Goal: Navigation & Orientation: Find specific page/section

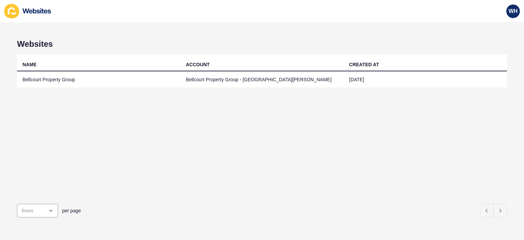
click at [34, 82] on td "Bellcourt Property Group" at bounding box center [98, 79] width 163 height 17
click at [57, 75] on td "Bellcourt Property Group" at bounding box center [98, 79] width 163 height 17
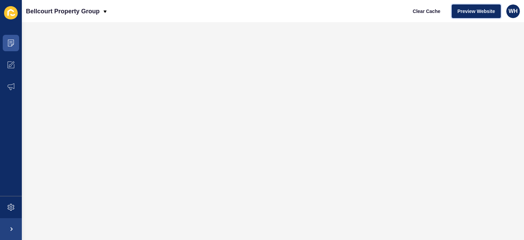
click at [471, 12] on span "Preview Website" at bounding box center [476, 11] width 38 height 7
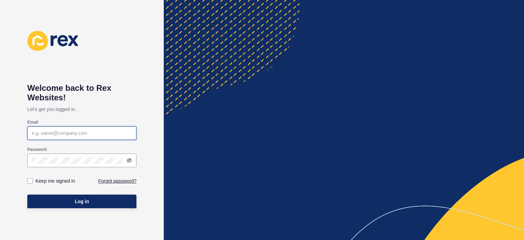
type input "[PERSON_NAME][EMAIL_ADDRESS][DOMAIN_NAME]"
click at [83, 203] on span "Log in" at bounding box center [82, 201] width 14 height 7
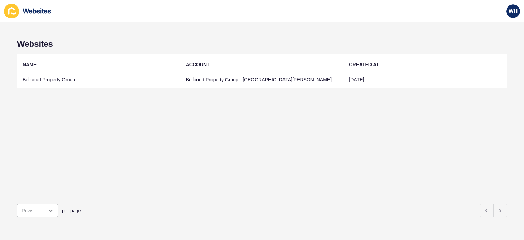
click at [62, 74] on td "Bellcourt Property Group" at bounding box center [98, 79] width 163 height 17
click at [53, 79] on td "Bellcourt Property Group" at bounding box center [98, 79] width 163 height 17
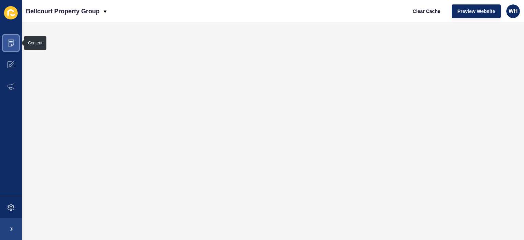
click at [14, 41] on icon at bounding box center [11, 43] width 6 height 7
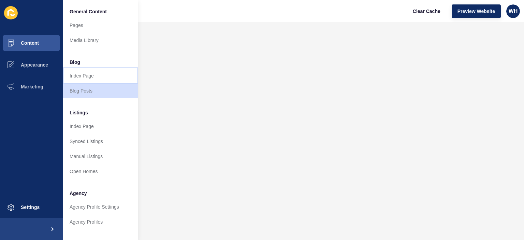
click at [81, 76] on link "Index Page" at bounding box center [100, 75] width 75 height 15
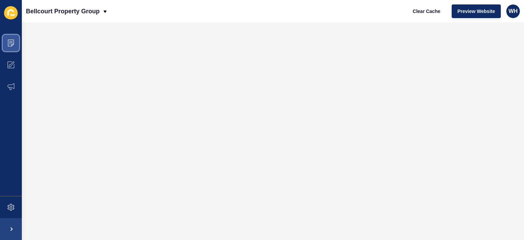
click at [11, 38] on span at bounding box center [11, 43] width 22 height 22
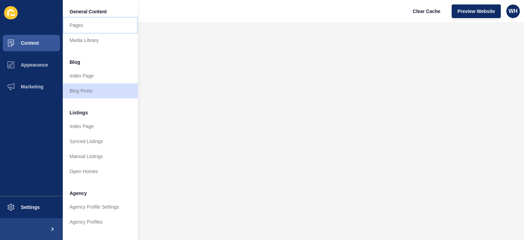
click at [75, 19] on link "Pages" at bounding box center [100, 25] width 75 height 15
